Goal: Task Accomplishment & Management: Complete application form

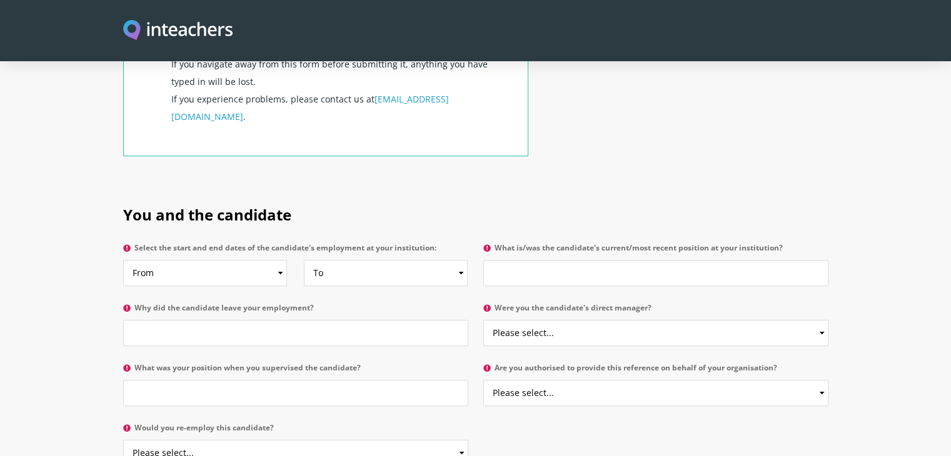
scroll to position [562, 0]
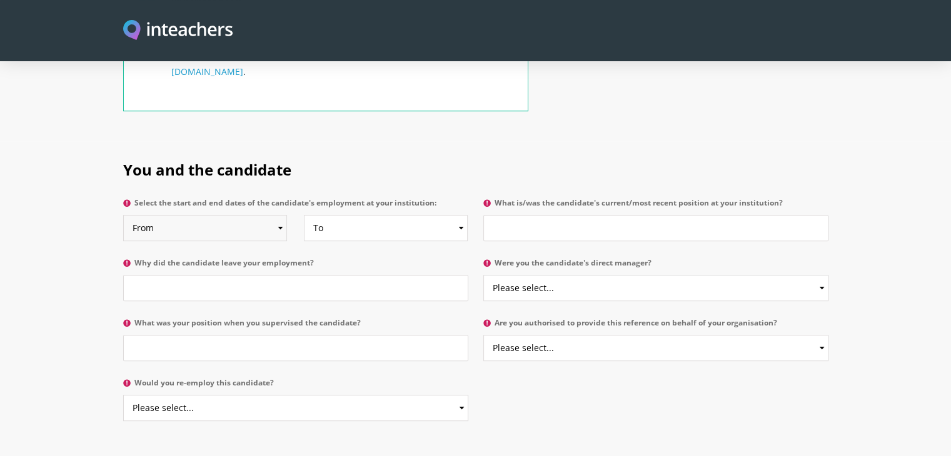
click at [227, 215] on select "From 2025 2024 2023 2022 2021 2020 2019 2018 2017 2016 2015 2014 2013 2012 2011…" at bounding box center [205, 228] width 164 height 26
select select "2024"
click at [123, 215] on select "From 2025 2024 2023 2022 2021 2020 2019 2018 2017 2016 2015 2014 2013 2012 2011…" at bounding box center [205, 228] width 164 height 26
click at [366, 215] on select "To Currently 2025 2024 2023 2022 2021 2020 2019 2018 2017 2016 2015 2014 2013 2…" at bounding box center [386, 228] width 164 height 26
select select
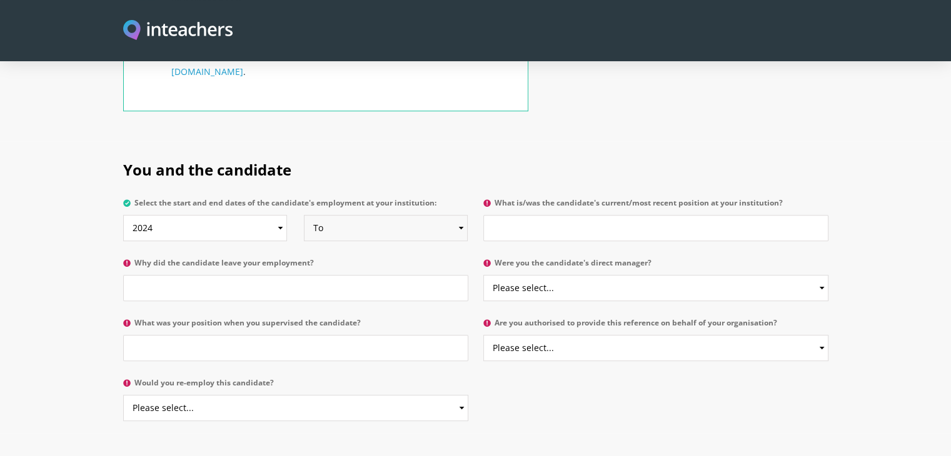
click at [304, 215] on select "To Currently 2025 2024 2023 2022 2021 2020 2019 2018 2017 2016 2015 2014 2013 2…" at bounding box center [386, 228] width 164 height 26
click at [174, 275] on input "Why did the candidate leave your employment?" at bounding box center [295, 288] width 345 height 26
type input "N/A"
click at [208, 335] on input "What was your position when you supervised the candidate?" at bounding box center [295, 348] width 345 height 26
type input "Business Manager"
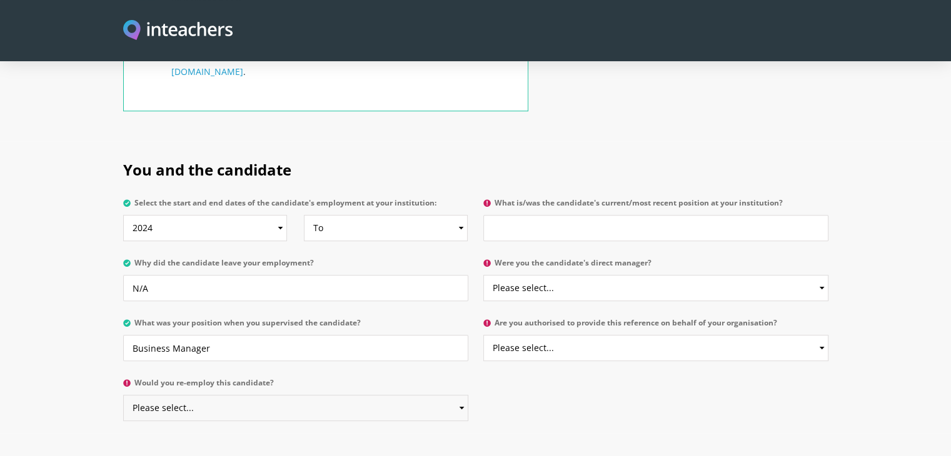
click at [214, 395] on select "Please select... Yes No" at bounding box center [295, 408] width 345 height 26
select select "Yes"
click at [123, 395] on select "Please select... Yes No" at bounding box center [295, 408] width 345 height 26
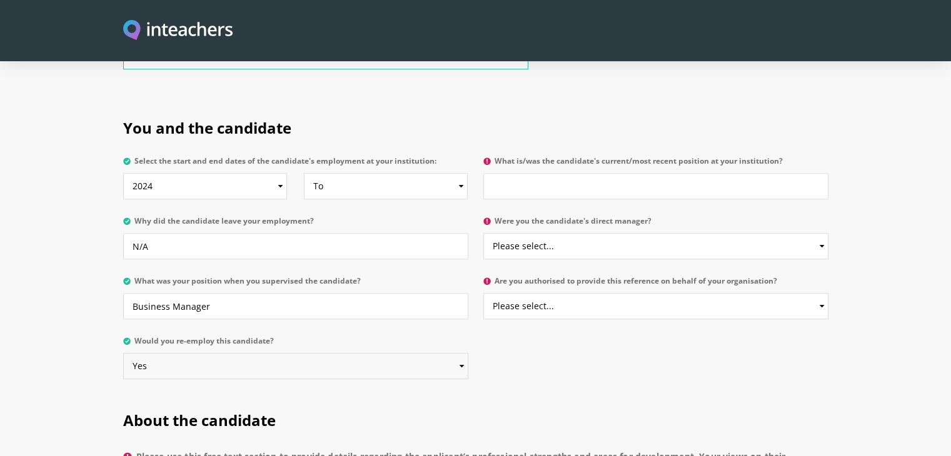
scroll to position [603, 0]
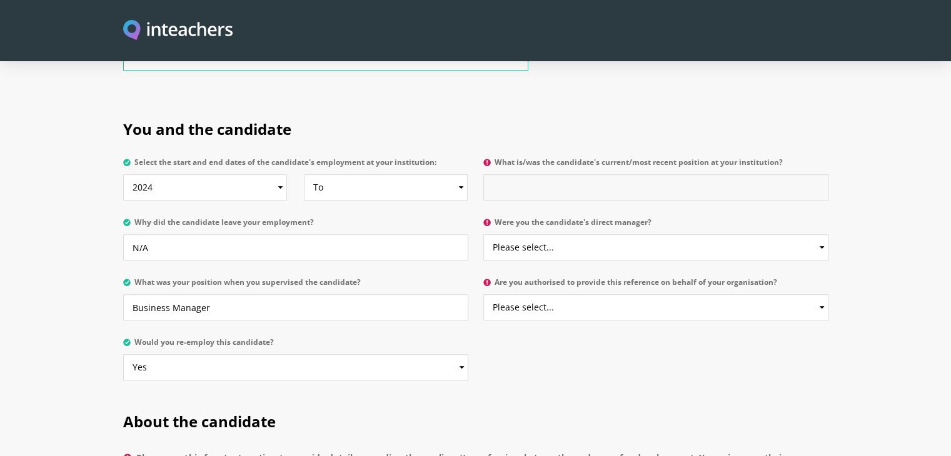
click at [565, 174] on input "What is/was the candidate's current/most recent position at your institution?" at bounding box center [655, 187] width 345 height 26
type input "Operations Manager"
click at [564, 234] on select "Please select... Yes No" at bounding box center [655, 247] width 345 height 26
click at [483, 234] on select "Please select... Yes No" at bounding box center [655, 247] width 345 height 26
click at [552, 234] on select "Please select... Yes No" at bounding box center [655, 247] width 345 height 26
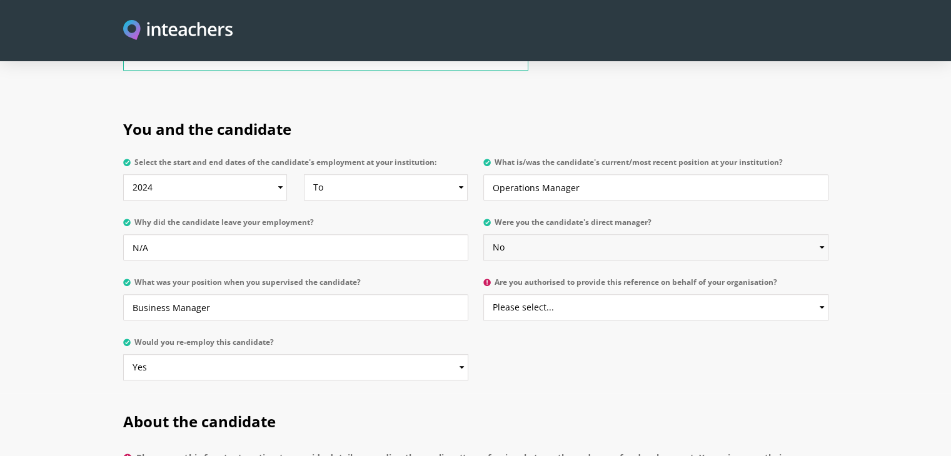
select select "Yes"
click at [483, 234] on select "Please select... Yes No" at bounding box center [655, 247] width 345 height 26
click at [505, 295] on select "Please select... Yes No" at bounding box center [655, 308] width 345 height 26
select select "Yes"
click at [483, 295] on select "Please select... Yes No" at bounding box center [655, 308] width 345 height 26
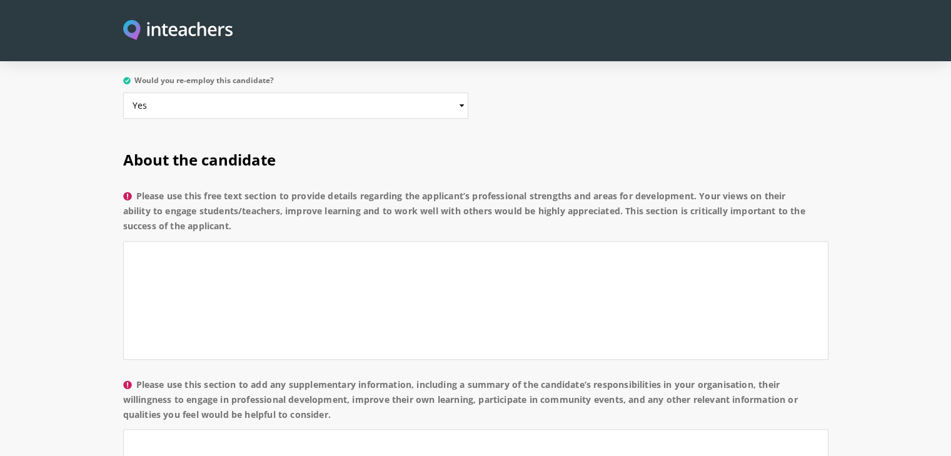
scroll to position [855, 0]
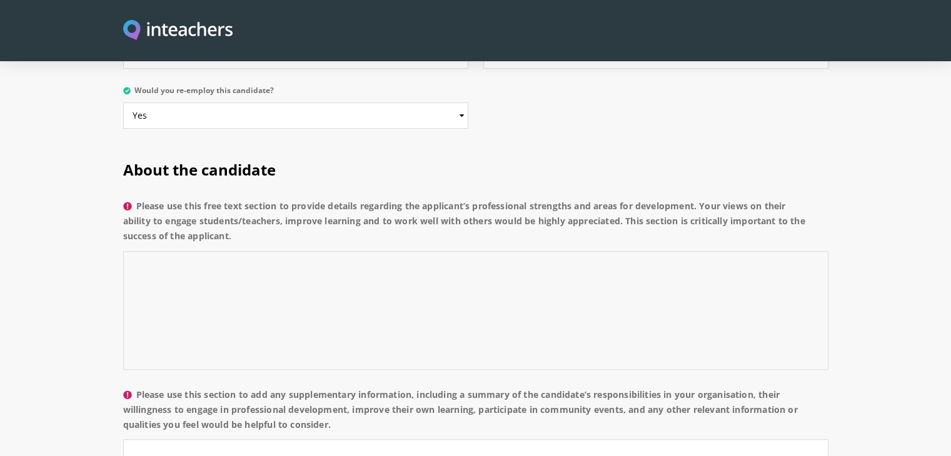
click at [200, 280] on textarea "Please use this free text section to provide details regarding the applicant’s …" at bounding box center [475, 310] width 705 height 119
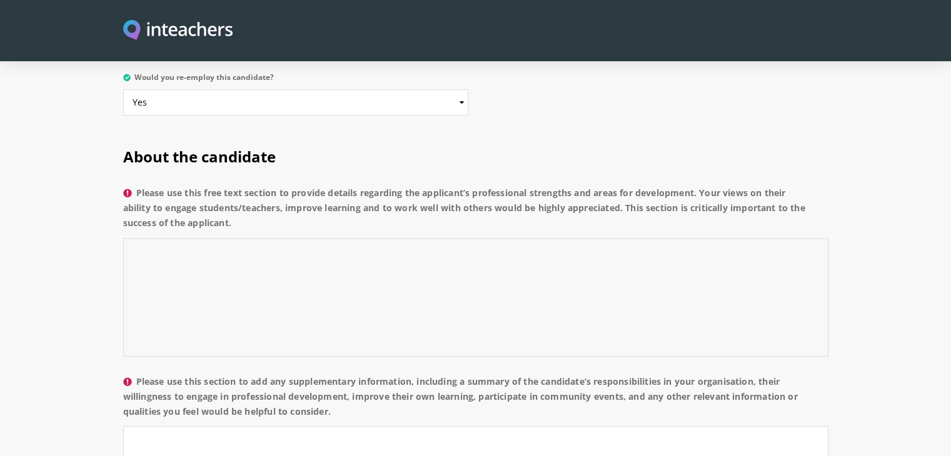
scroll to position [868, 0]
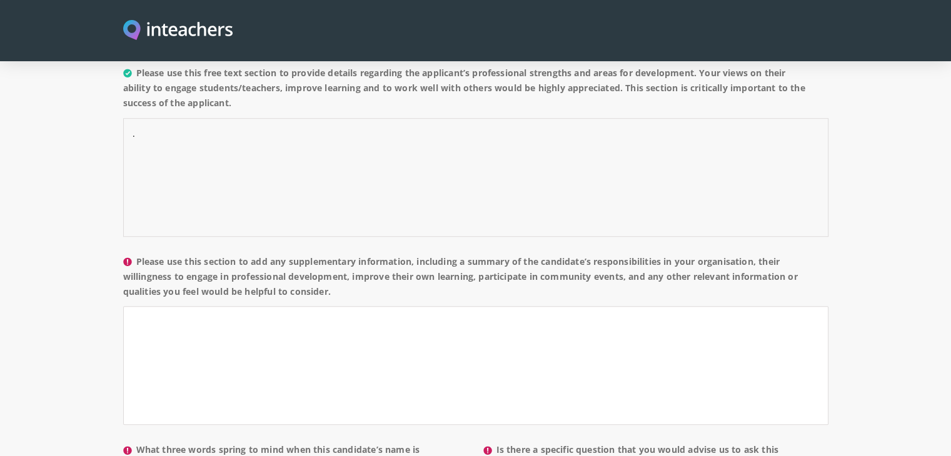
type textarea "."
click at [200, 306] on textarea "Please use this section to add any supplementary information, including a summa…" at bounding box center [475, 365] width 705 height 119
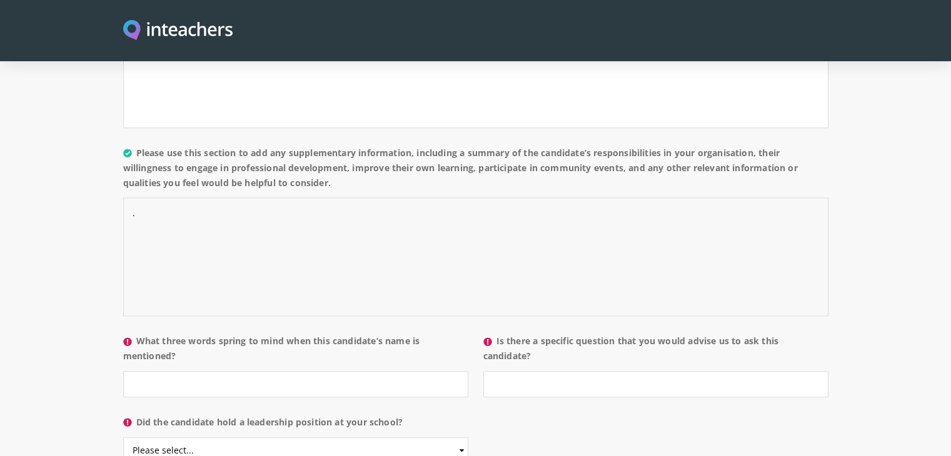
scroll to position [1097, 0]
type textarea "."
click at [199, 371] on input "What three words spring to mind when this candidate’s name is mentioned?" at bounding box center [295, 384] width 345 height 26
type input "G"
type input "."
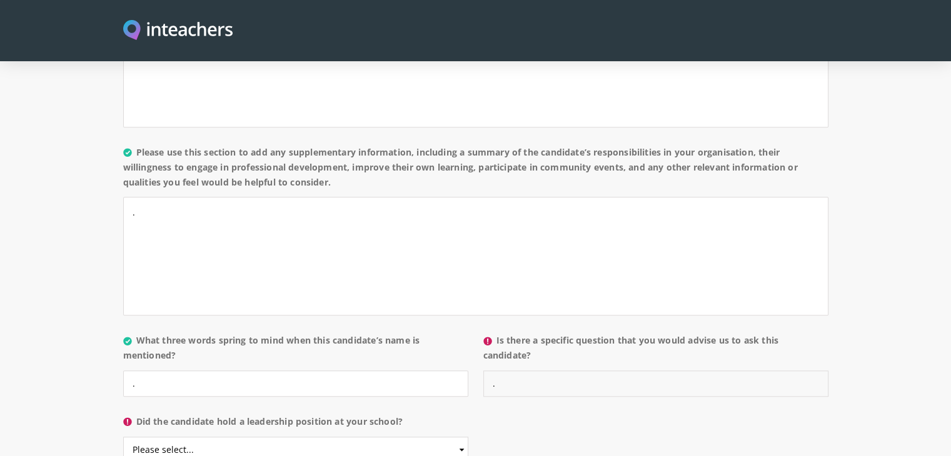
click at [508, 371] on input "." at bounding box center [655, 384] width 345 height 26
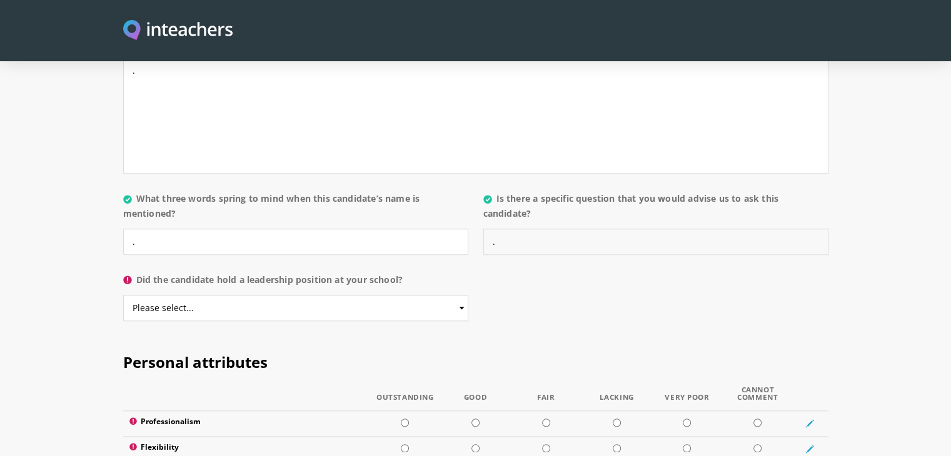
scroll to position [1240, 0]
type input "."
click at [166, 295] on select "Please select... Yes No" at bounding box center [295, 308] width 345 height 26
select select "Yes"
click at [123, 295] on select "Please select... Yes No" at bounding box center [295, 308] width 345 height 26
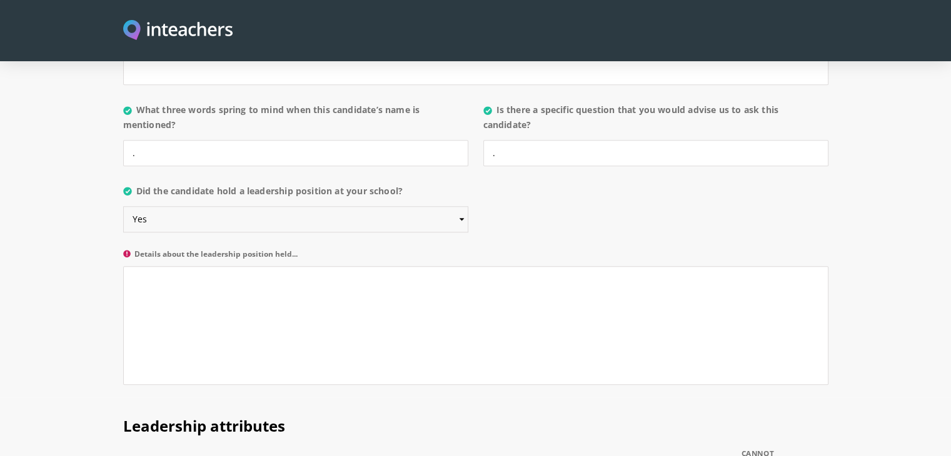
scroll to position [1331, 0]
click at [171, 313] on textarea "Details about the leadership position held..." at bounding box center [475, 323] width 705 height 119
type textarea "."
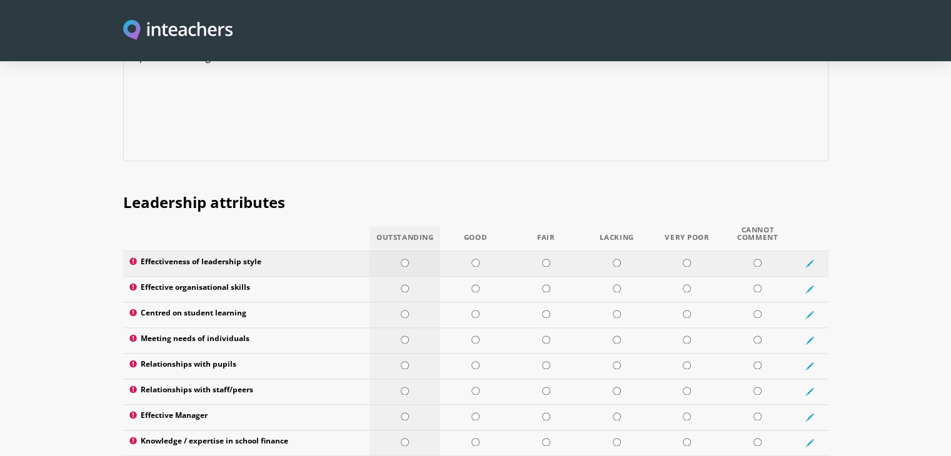
scroll to position [1530, 0]
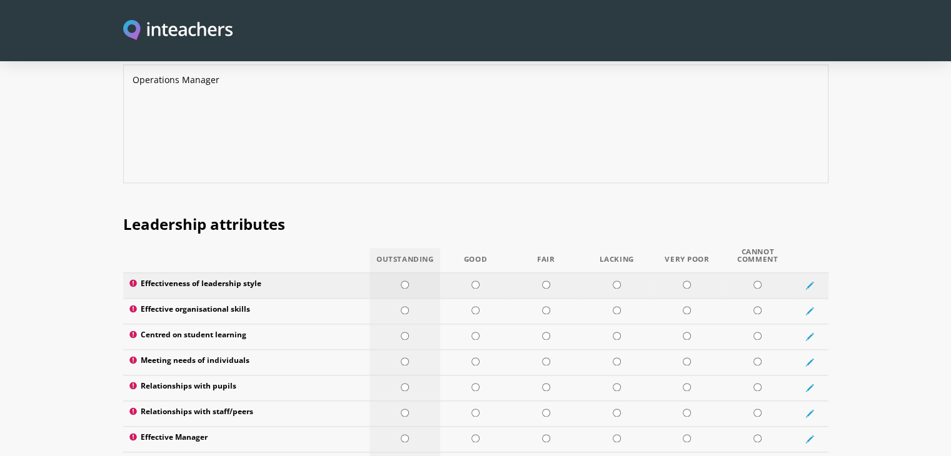
type textarea "Operations Manager"
click at [404, 281] on input "radio" at bounding box center [405, 285] width 8 height 8
radio input "true"
click at [406, 298] on td at bounding box center [405, 311] width 71 height 26
radio input "true"
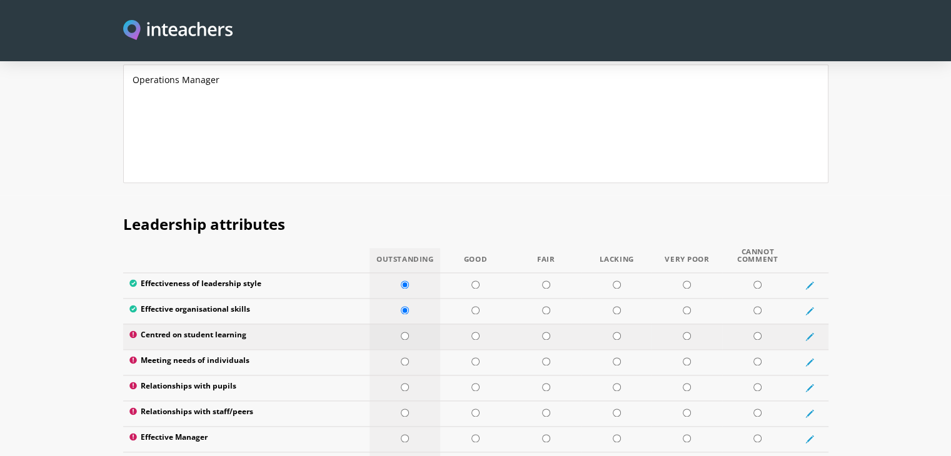
click at [406, 332] on input "radio" at bounding box center [405, 336] width 8 height 8
radio input "true"
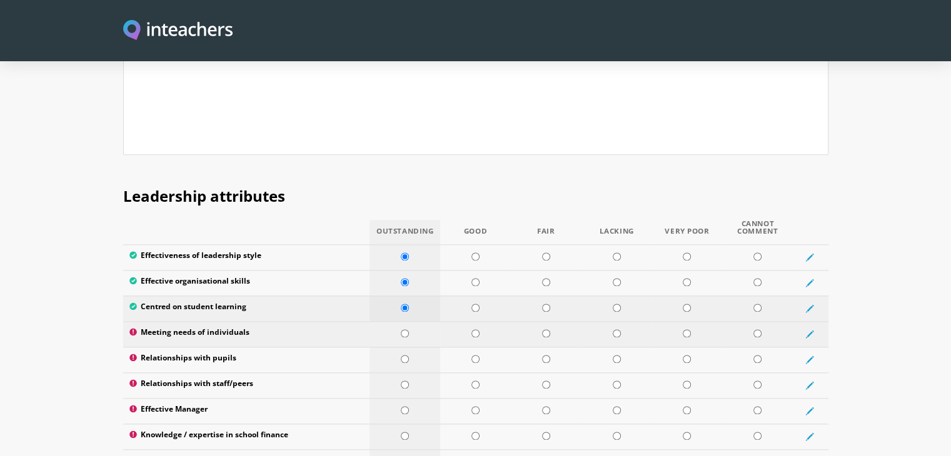
scroll to position [1558, 0]
click at [406, 321] on td at bounding box center [405, 334] width 71 height 26
radio input "true"
click at [409, 347] on td at bounding box center [405, 360] width 71 height 26
radio input "true"
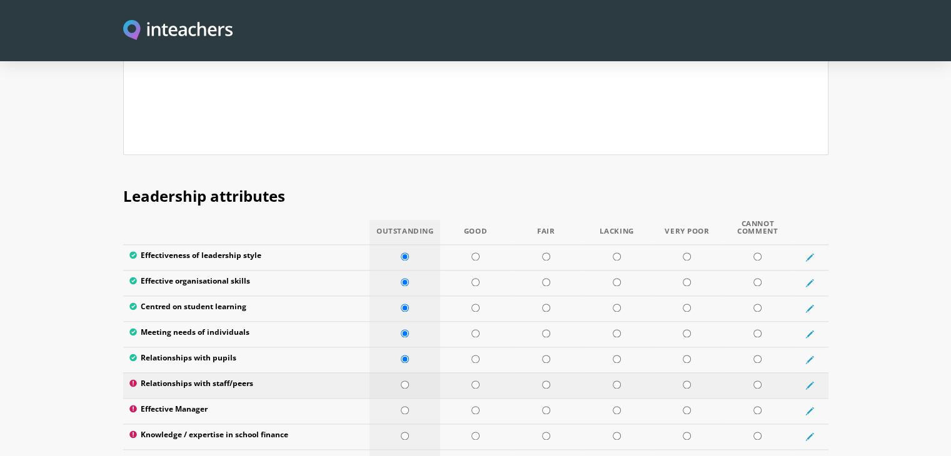
click at [409, 373] on td at bounding box center [405, 386] width 71 height 26
radio input "true"
click at [408, 398] on td at bounding box center [405, 411] width 71 height 26
radio input "true"
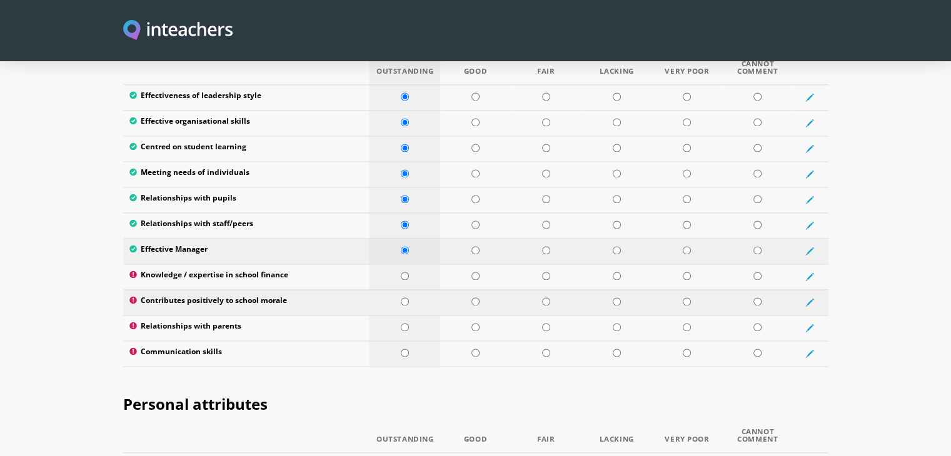
scroll to position [1721, 0]
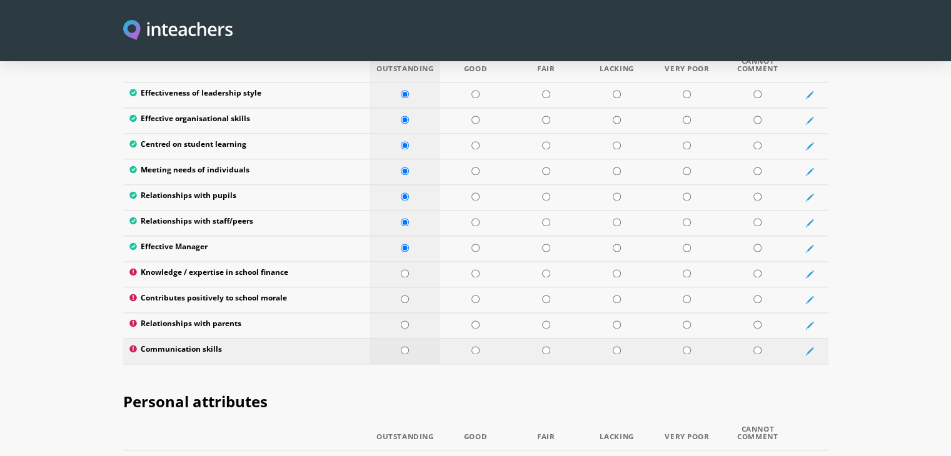
click at [407, 338] on td at bounding box center [405, 351] width 71 height 26
radio input "true"
click at [405, 313] on td at bounding box center [405, 326] width 71 height 26
radio input "true"
click at [402, 287] on td at bounding box center [405, 300] width 71 height 26
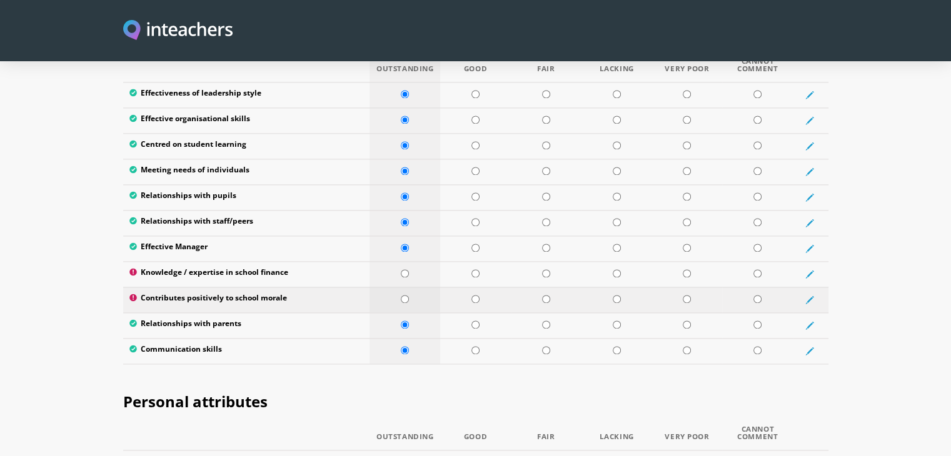
radio input "true"
click at [403, 270] on input "radio" at bounding box center [405, 274] width 8 height 8
radio input "true"
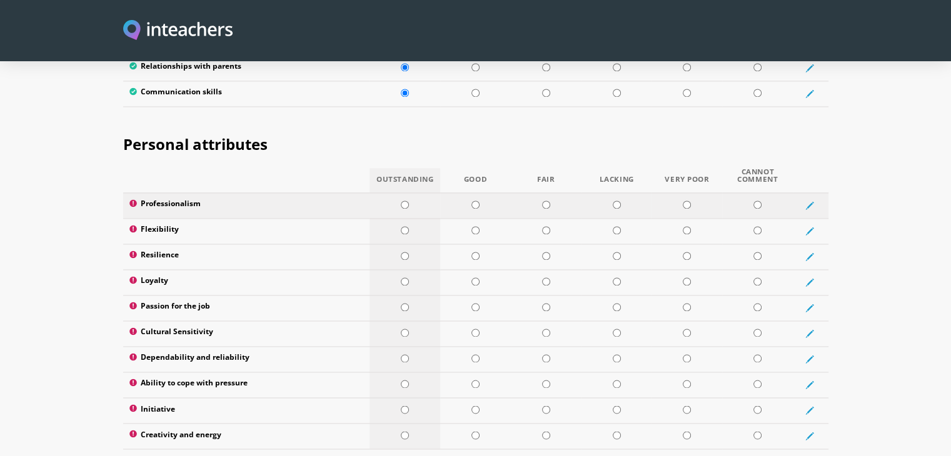
scroll to position [1983, 0]
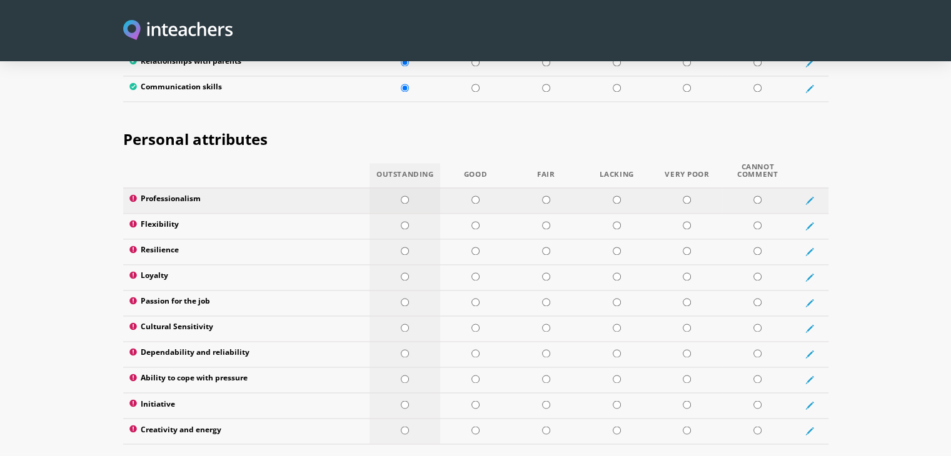
click at [403, 196] on input "radio" at bounding box center [405, 200] width 8 height 8
radio input "true"
click at [403, 213] on td at bounding box center [405, 226] width 71 height 26
radio input "true"
click at [412, 239] on td at bounding box center [405, 252] width 71 height 26
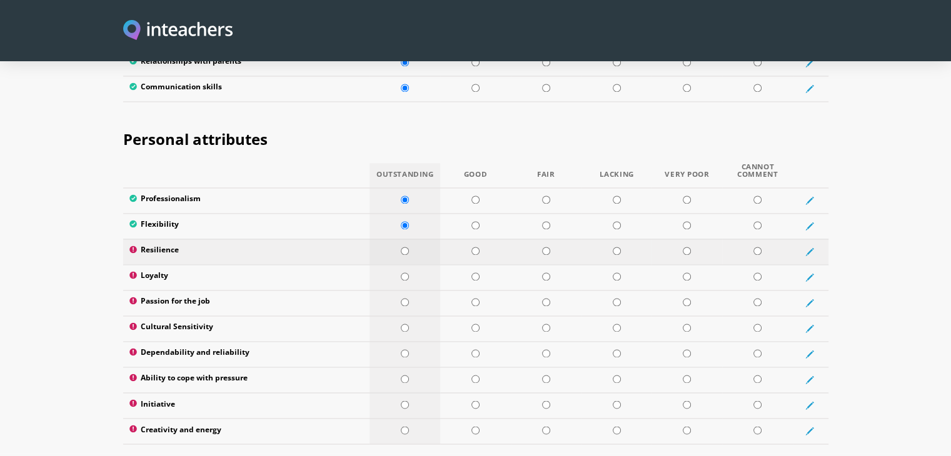
radio input "true"
click at [412, 265] on td at bounding box center [405, 278] width 71 height 26
radio input "true"
click at [412, 290] on td at bounding box center [405, 303] width 71 height 26
radio input "true"
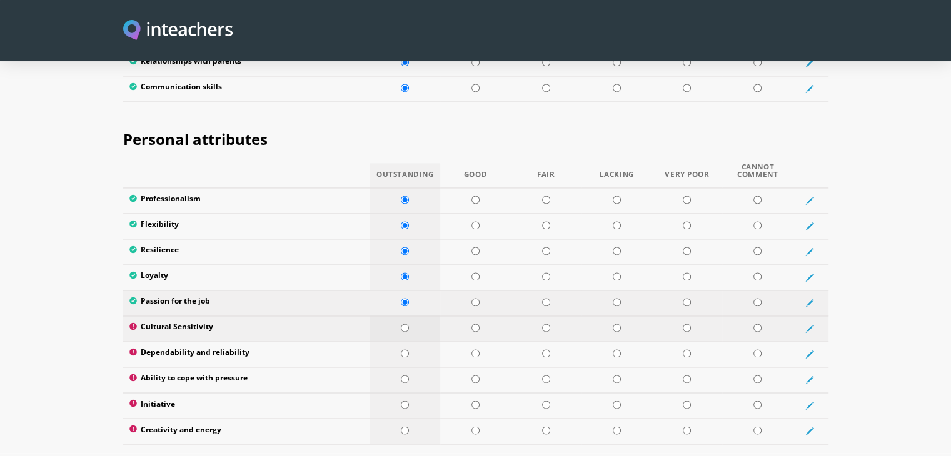
click at [420, 316] on td at bounding box center [405, 329] width 71 height 26
radio input "true"
click at [420, 341] on td at bounding box center [405, 354] width 71 height 26
radio input "true"
click at [420, 367] on td at bounding box center [405, 380] width 71 height 26
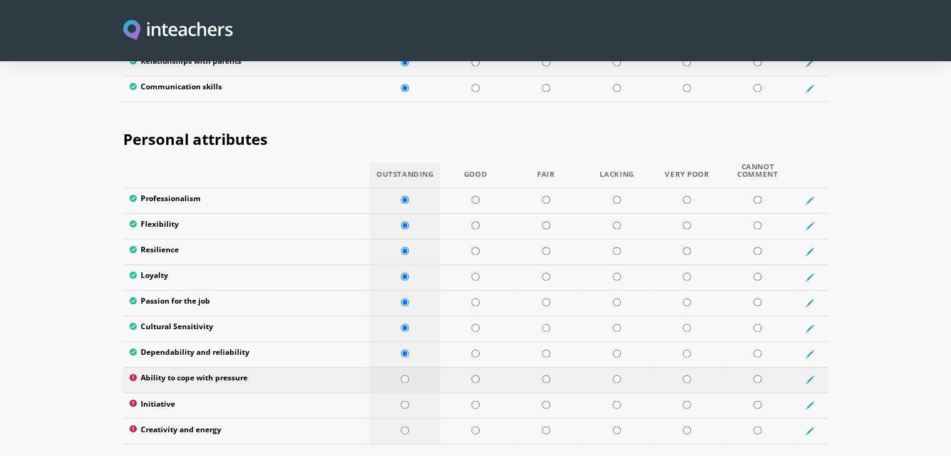
radio input "true"
click at [421, 367] on td at bounding box center [405, 380] width 71 height 26
click at [423, 393] on td at bounding box center [405, 406] width 71 height 26
radio input "true"
click at [423, 418] on td at bounding box center [405, 431] width 71 height 26
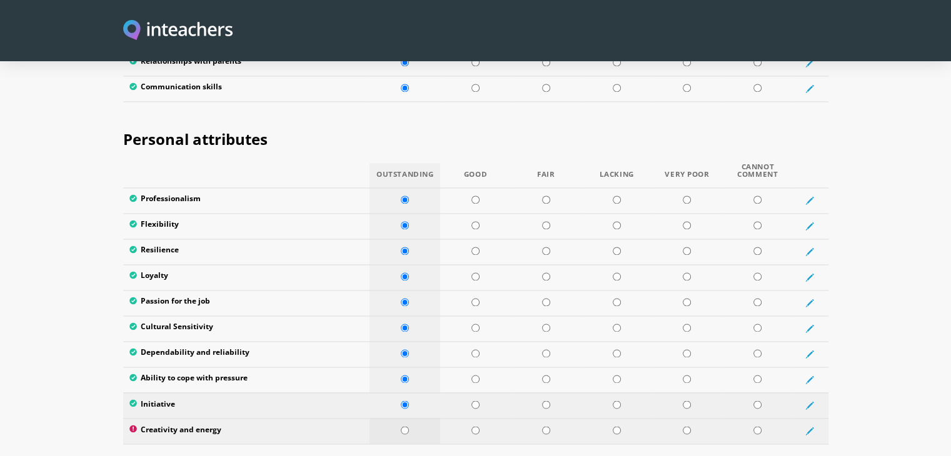
radio input "true"
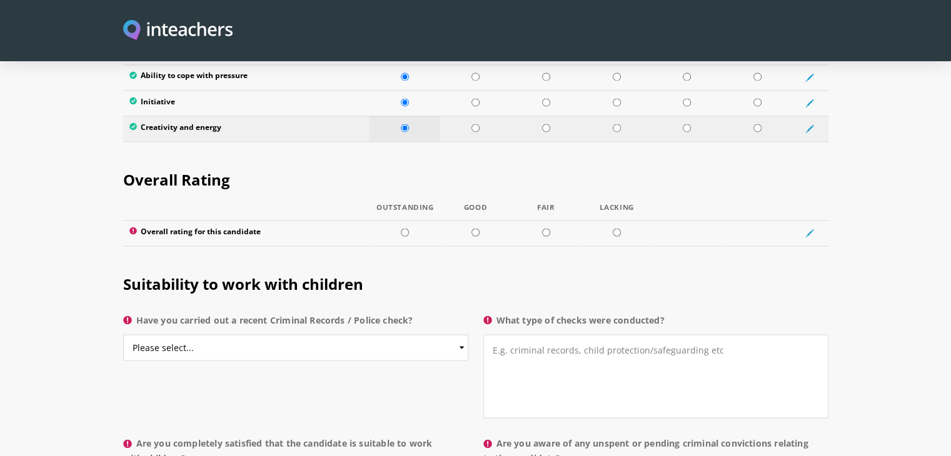
scroll to position [2299, 0]
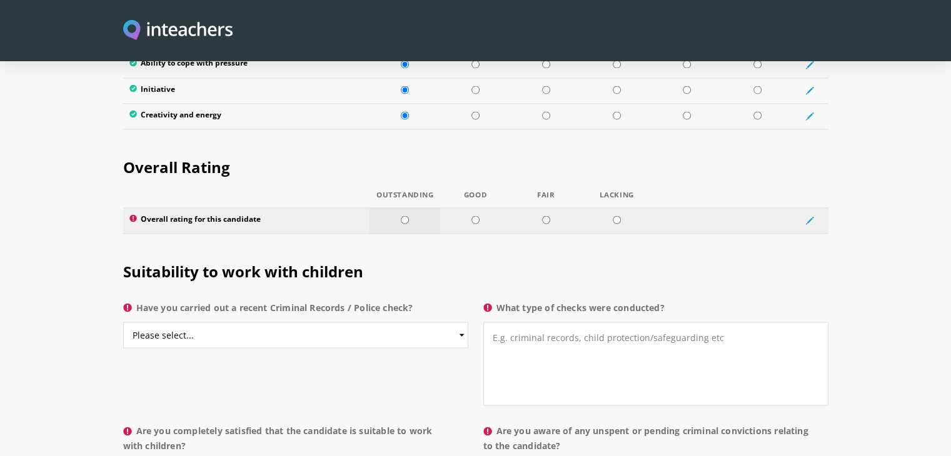
click at [409, 208] on td at bounding box center [405, 221] width 71 height 26
radio input "true"
click at [315, 322] on select "Please select... Yes No Do not know" at bounding box center [295, 335] width 345 height 26
select select "Yes"
click at [123, 322] on select "Please select... Yes No Do not know" at bounding box center [295, 335] width 345 height 26
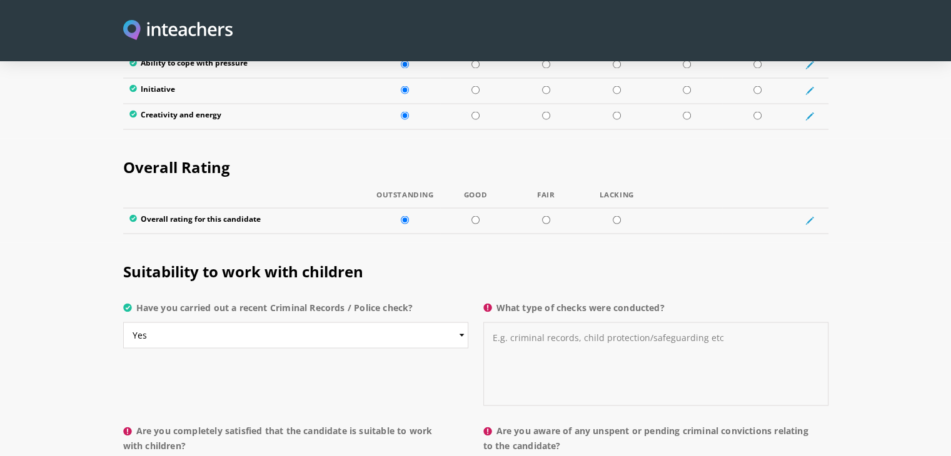
click at [514, 328] on textarea "What type of checks were conducted?" at bounding box center [655, 364] width 345 height 84
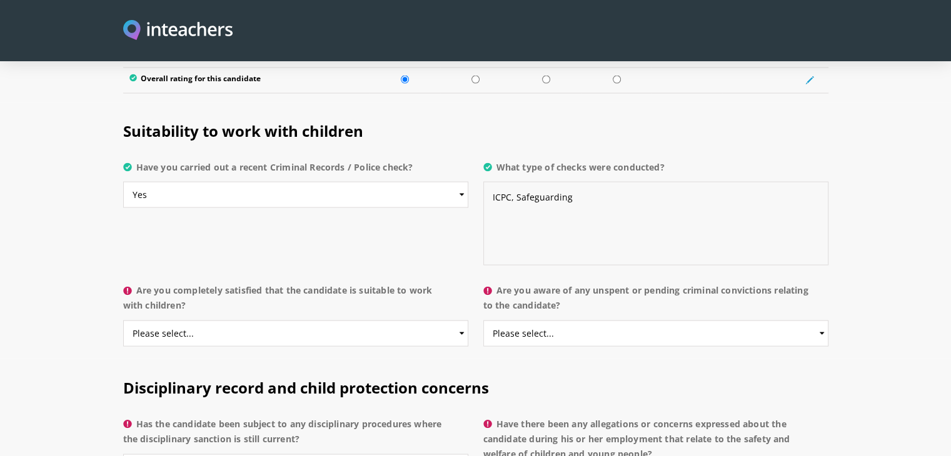
type textarea "ICPC, Safeguarding"
click at [261, 321] on select "Please select... Yes No Do not know" at bounding box center [295, 334] width 345 height 26
select select "Yes"
click at [123, 321] on select "Please select... Yes No Do not know" at bounding box center [295, 334] width 345 height 26
drag, startPoint x: 542, startPoint y: 296, endPoint x: 537, endPoint y: 301, distance: 7.1
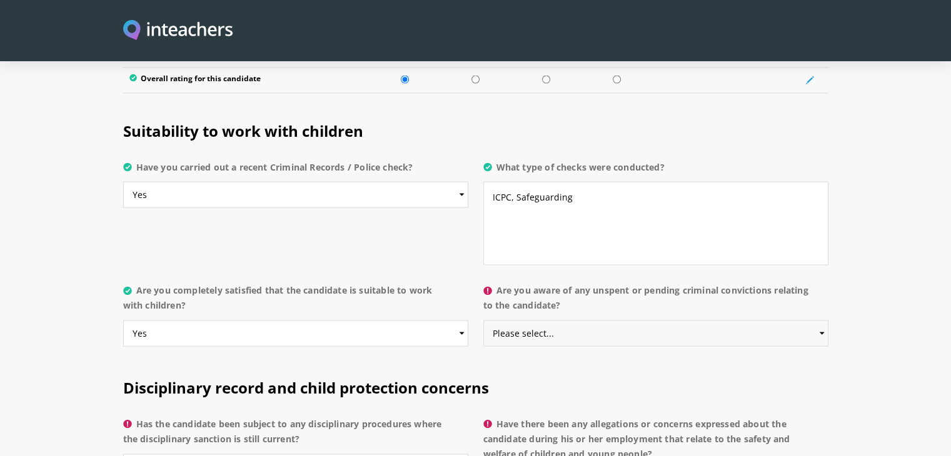
click at [542, 321] on select "Please select... Yes No Do not know" at bounding box center [655, 334] width 345 height 26
select select "No"
click at [483, 321] on select "Please select... Yes No Do not know" at bounding box center [655, 334] width 345 height 26
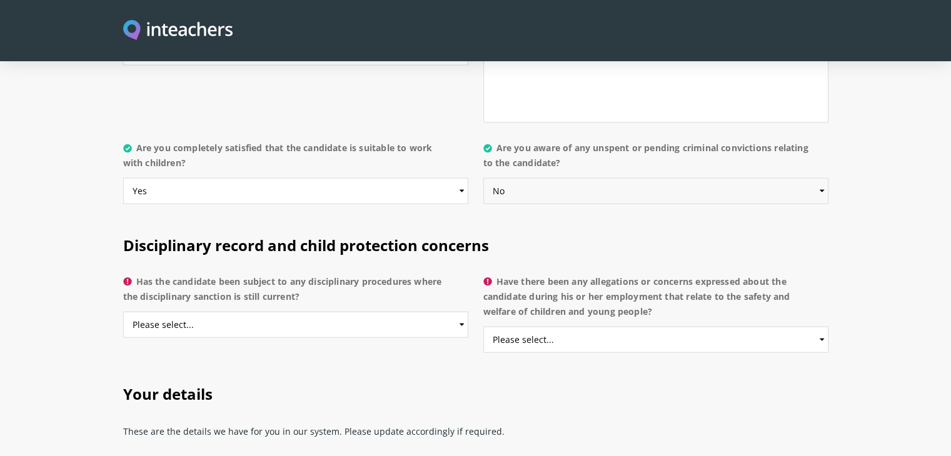
scroll to position [2606, 0]
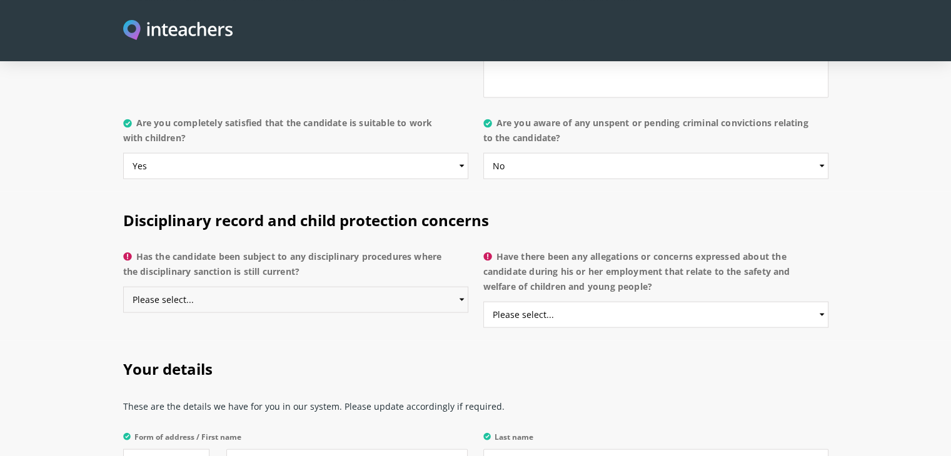
click at [312, 287] on select "Please select... Yes No Do not know" at bounding box center [295, 300] width 345 height 26
select select "No"
click at [123, 287] on select "Please select... Yes No Do not know" at bounding box center [295, 300] width 345 height 26
click at [546, 302] on select "Please select... Yes No Do not know" at bounding box center [655, 315] width 345 height 26
select select "No"
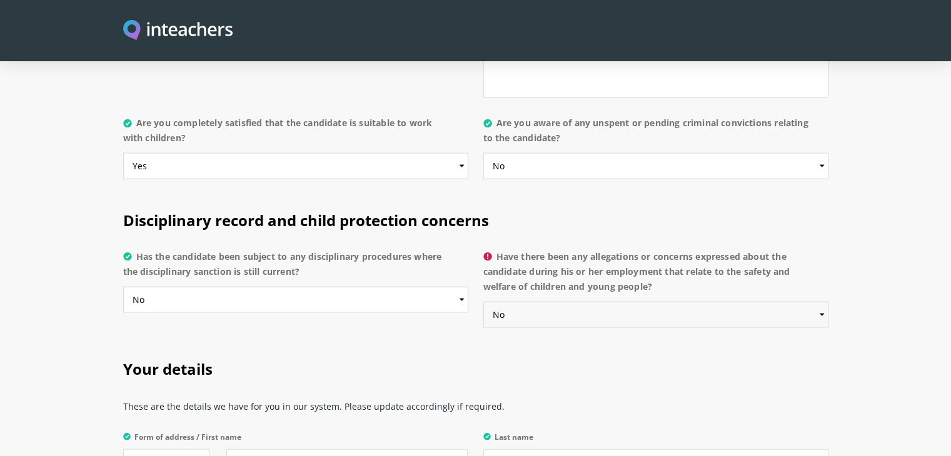
click at [483, 302] on select "Please select... Yes No Do not know" at bounding box center [655, 315] width 345 height 26
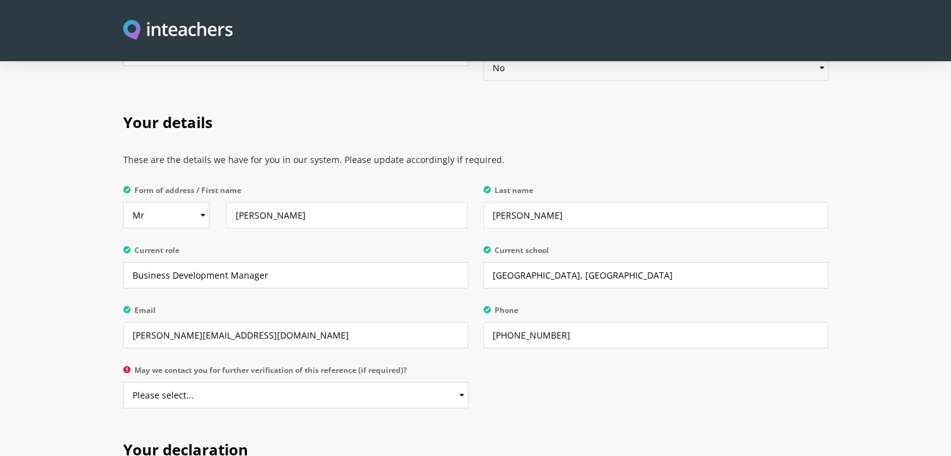
scroll to position [2856, 0]
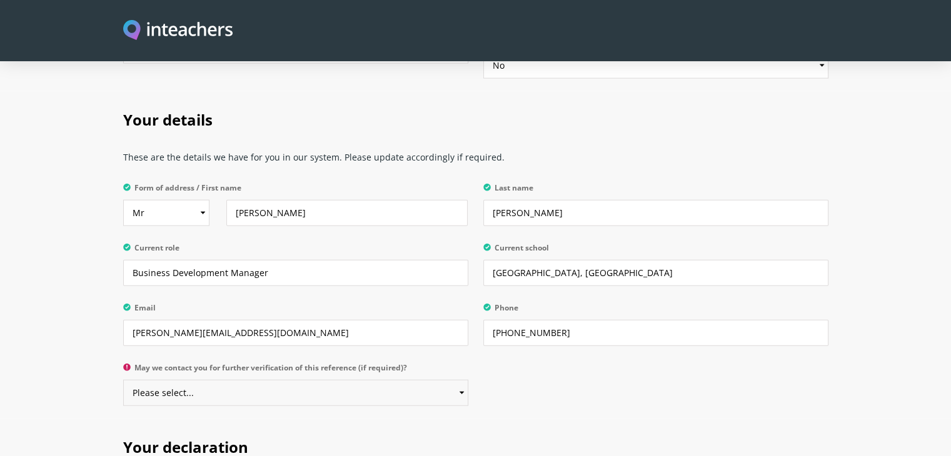
click at [280, 380] on select "Please select... Yes No" at bounding box center [295, 393] width 345 height 26
select select "Yes"
click at [123, 380] on select "Please select... Yes No" at bounding box center [295, 393] width 345 height 26
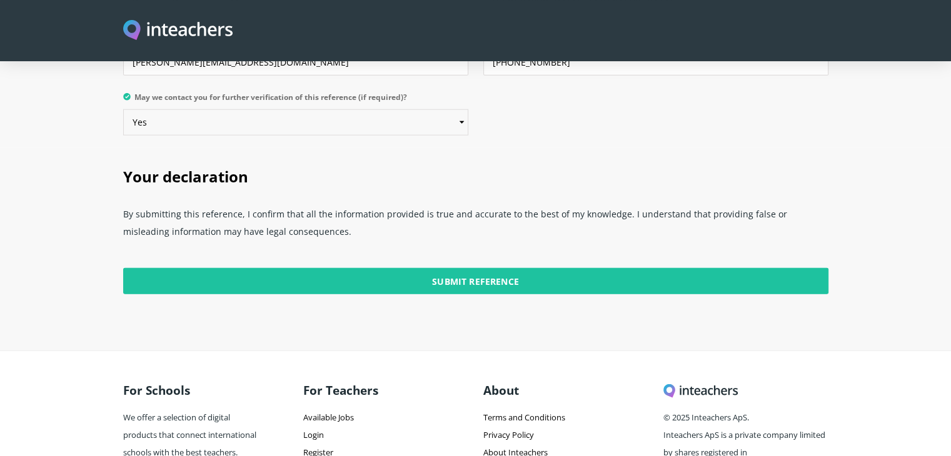
scroll to position [3128, 0]
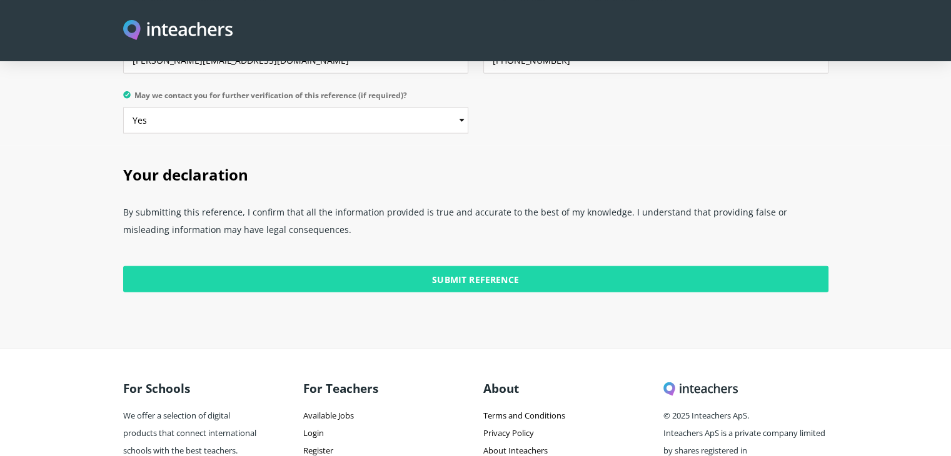
click at [465, 266] on input "Submit Reference" at bounding box center [475, 279] width 705 height 26
